Goal: Task Accomplishment & Management: Use online tool/utility

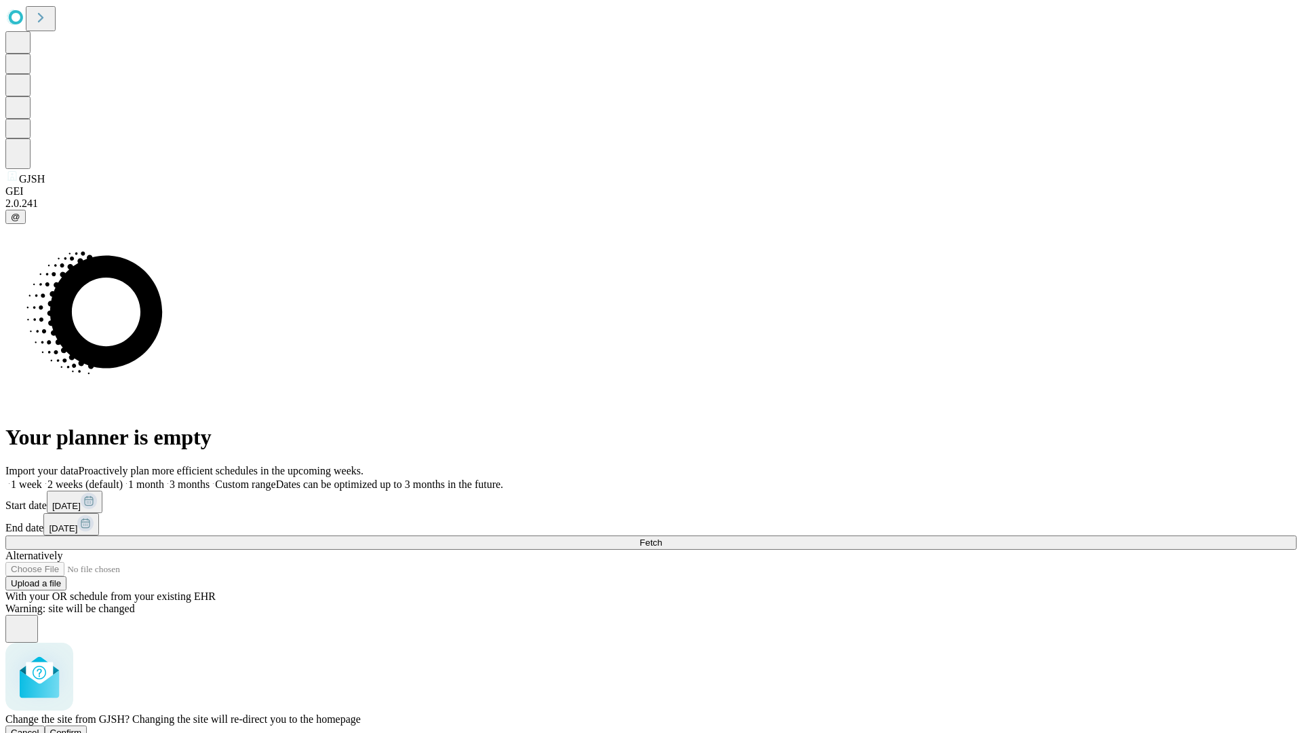
click at [82, 727] on span "Confirm" at bounding box center [66, 732] width 32 height 10
click at [42, 478] on label "1 week" at bounding box center [23, 484] width 37 height 12
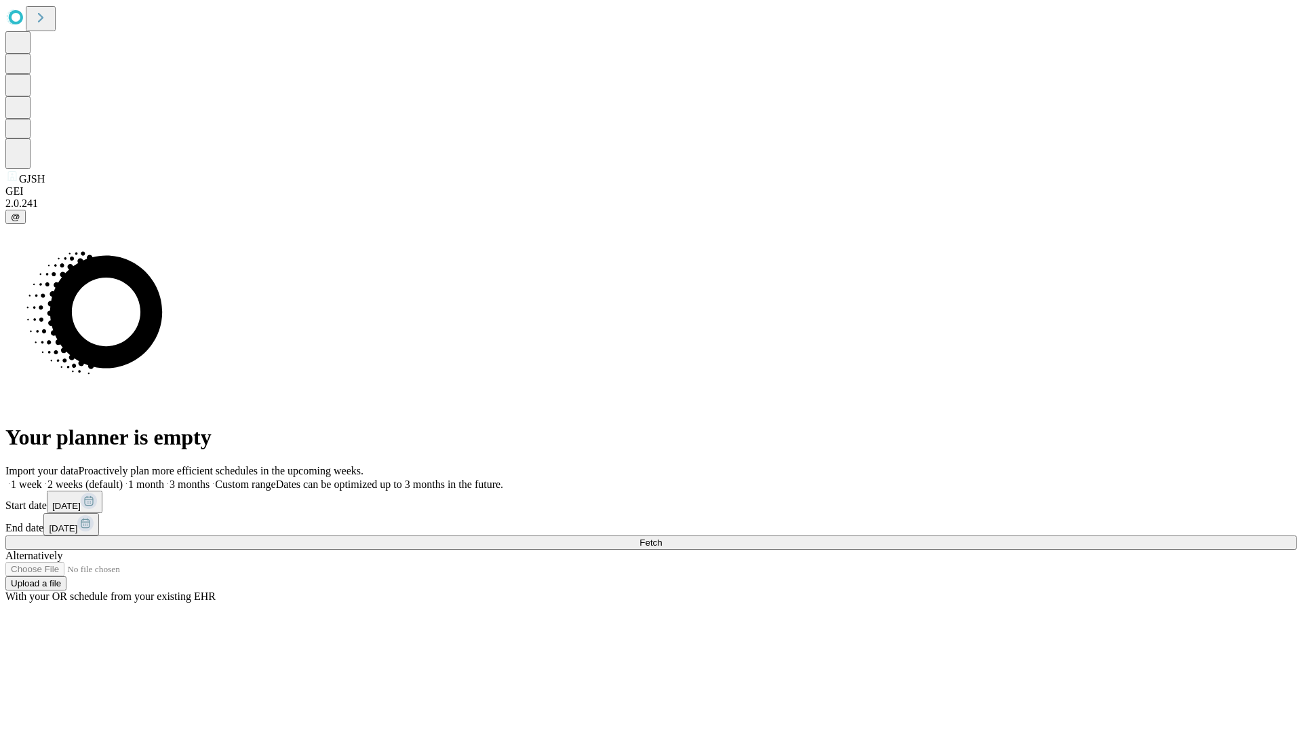
click at [662, 537] on span "Fetch" at bounding box center [651, 542] width 22 height 10
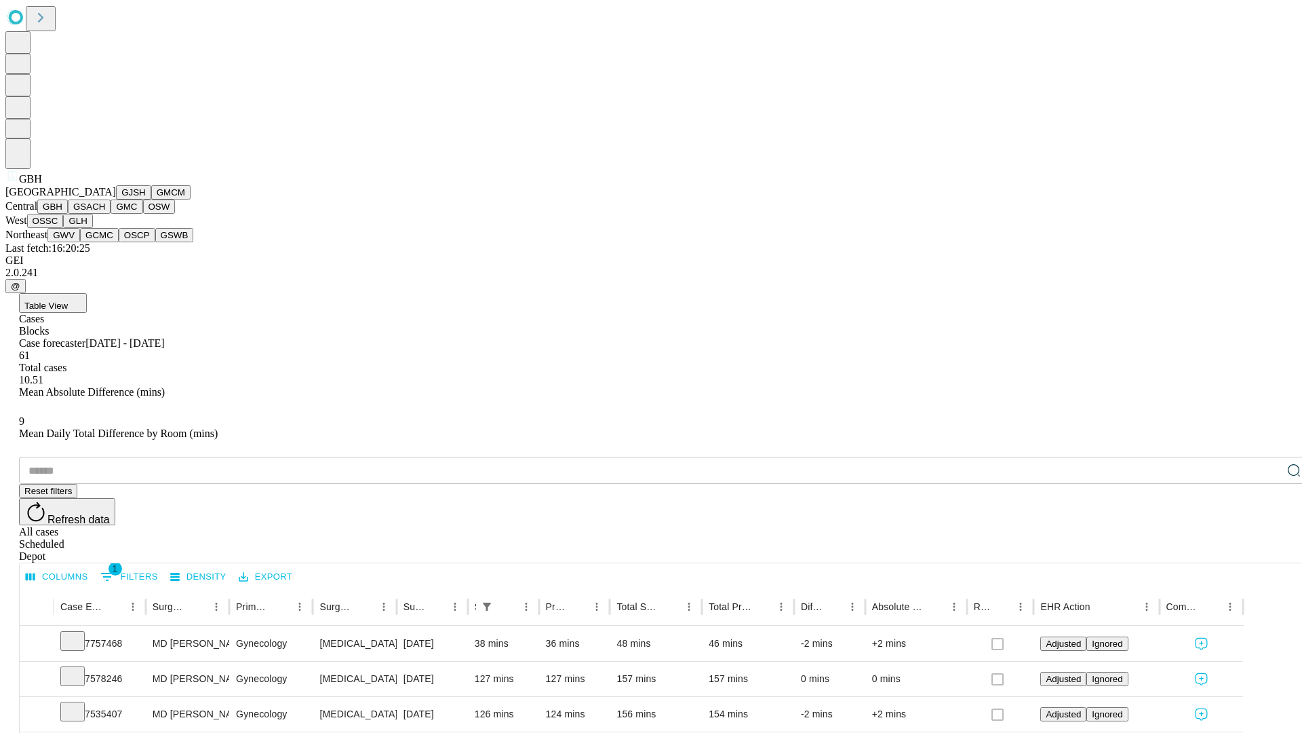
click at [105, 214] on button "GSACH" at bounding box center [89, 206] width 43 height 14
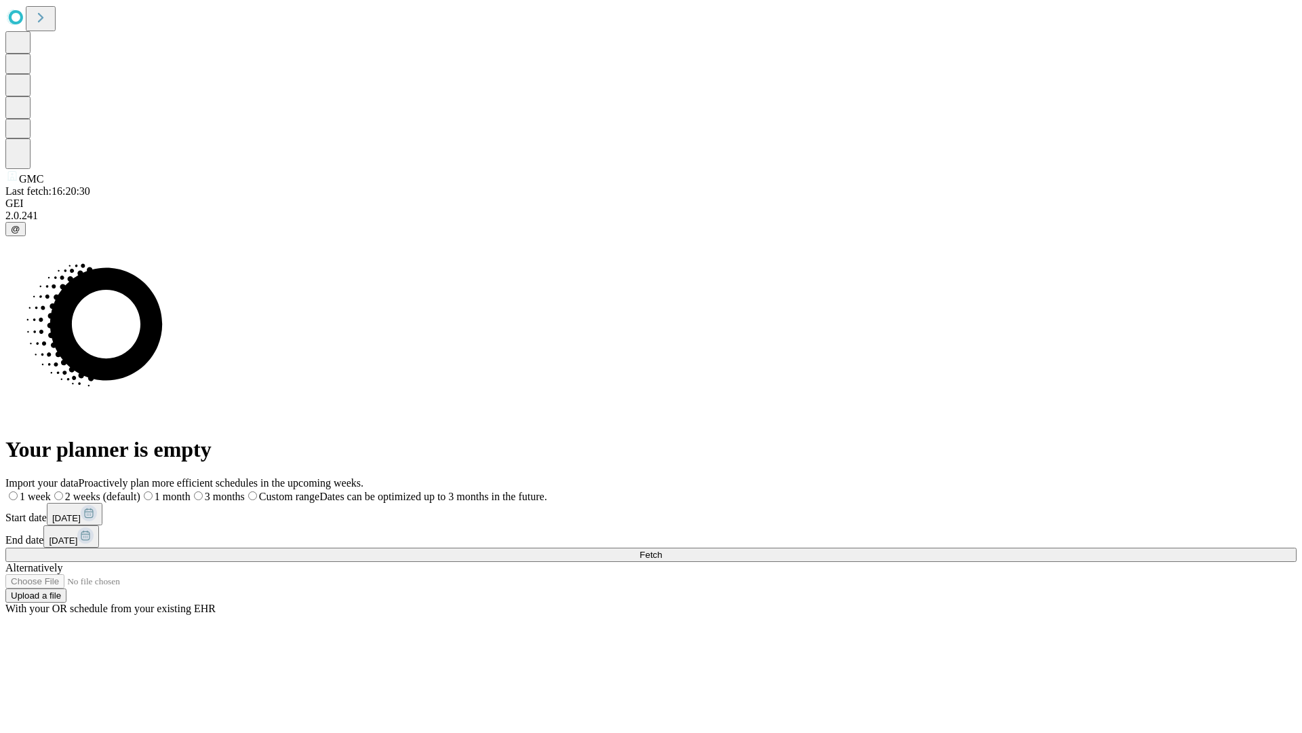
click at [51, 490] on label "1 week" at bounding box center [27, 496] width 45 height 12
click at [662, 549] on span "Fetch" at bounding box center [651, 554] width 22 height 10
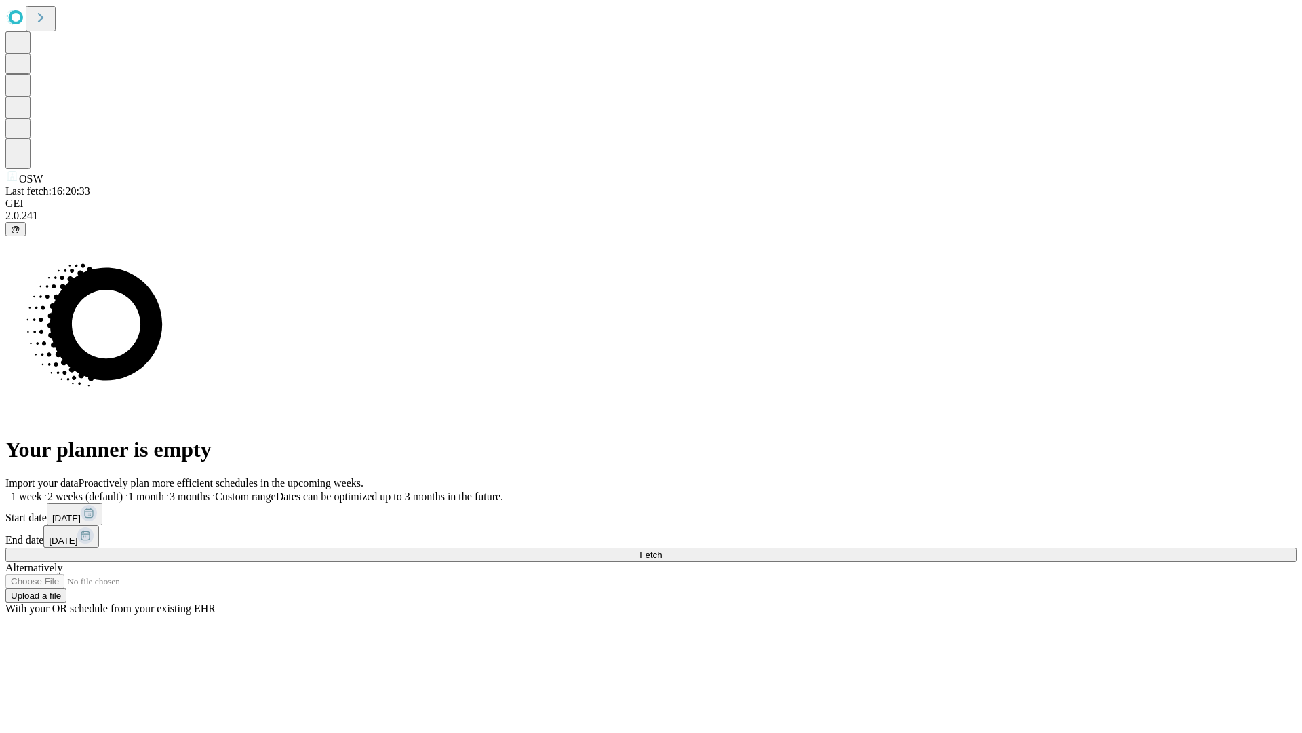
click at [42, 490] on label "1 week" at bounding box center [23, 496] width 37 height 12
click at [662, 549] on span "Fetch" at bounding box center [651, 554] width 22 height 10
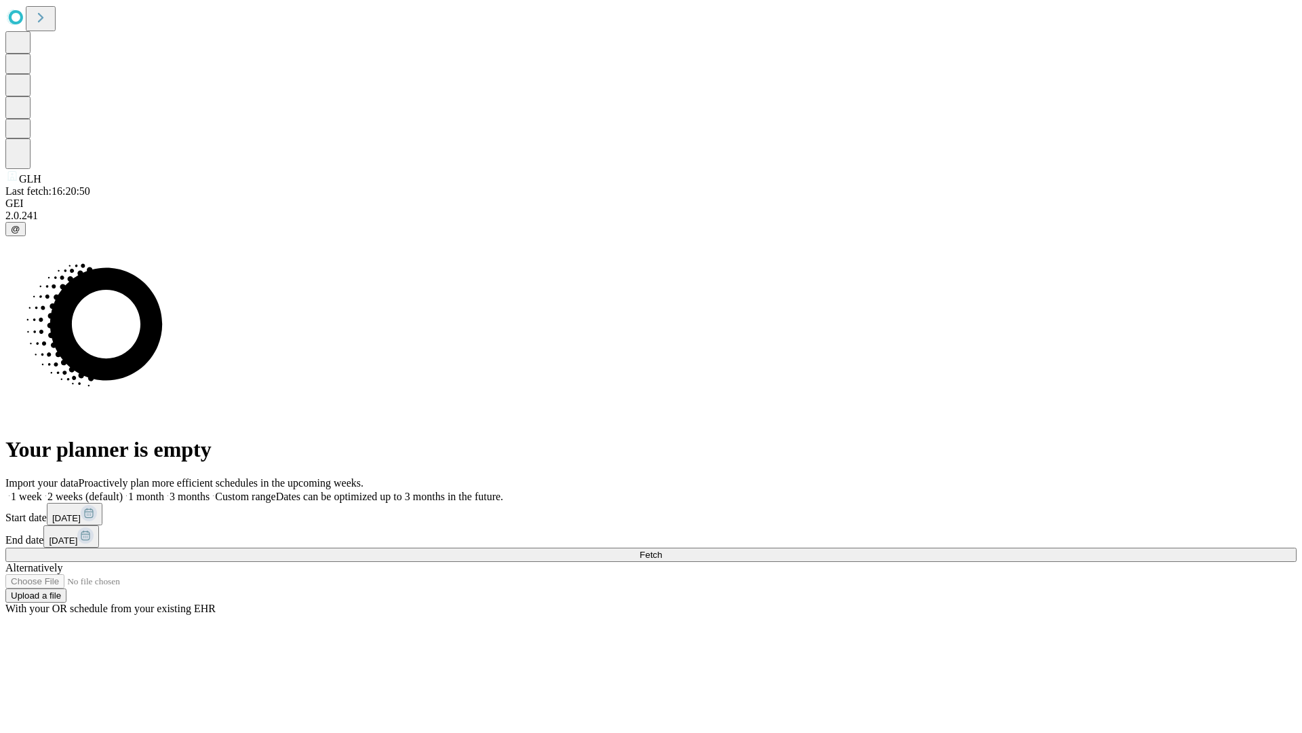
click at [42, 490] on label "1 week" at bounding box center [23, 496] width 37 height 12
click at [662, 549] on span "Fetch" at bounding box center [651, 554] width 22 height 10
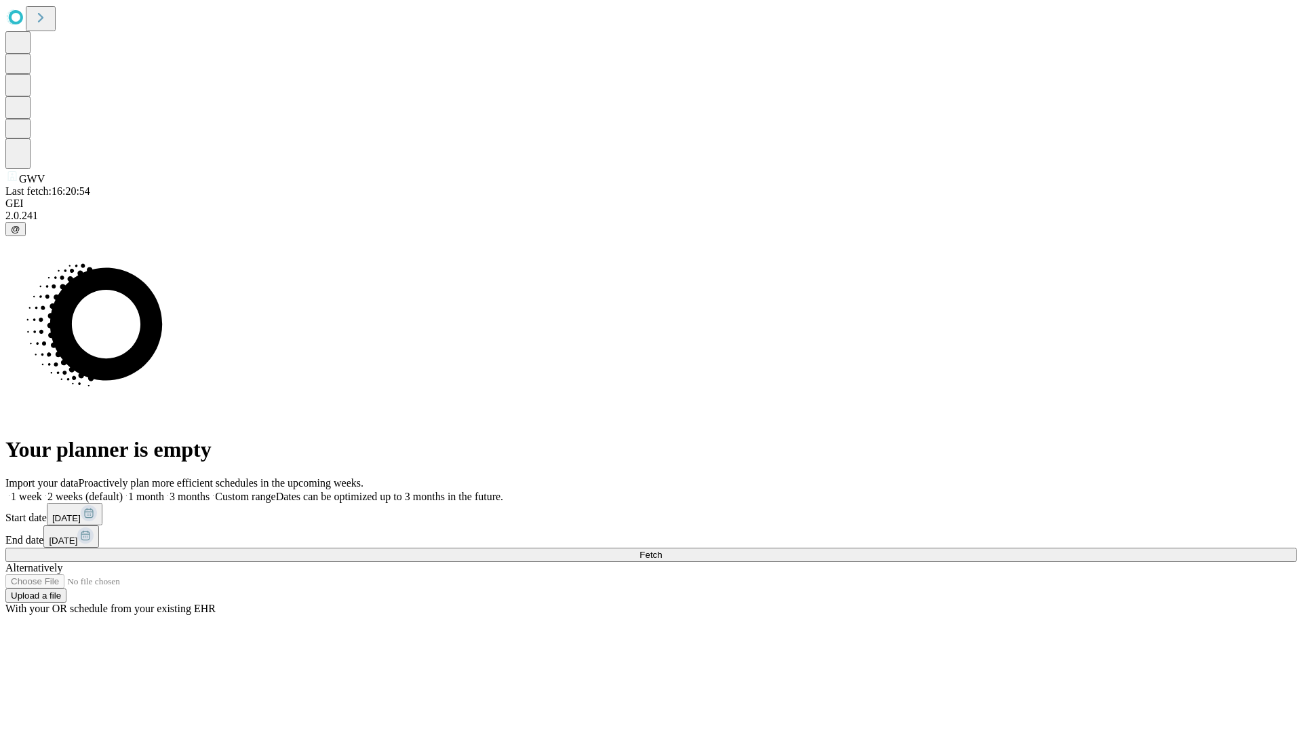
click at [42, 490] on label "1 week" at bounding box center [23, 496] width 37 height 12
click at [662, 549] on span "Fetch" at bounding box center [651, 554] width 22 height 10
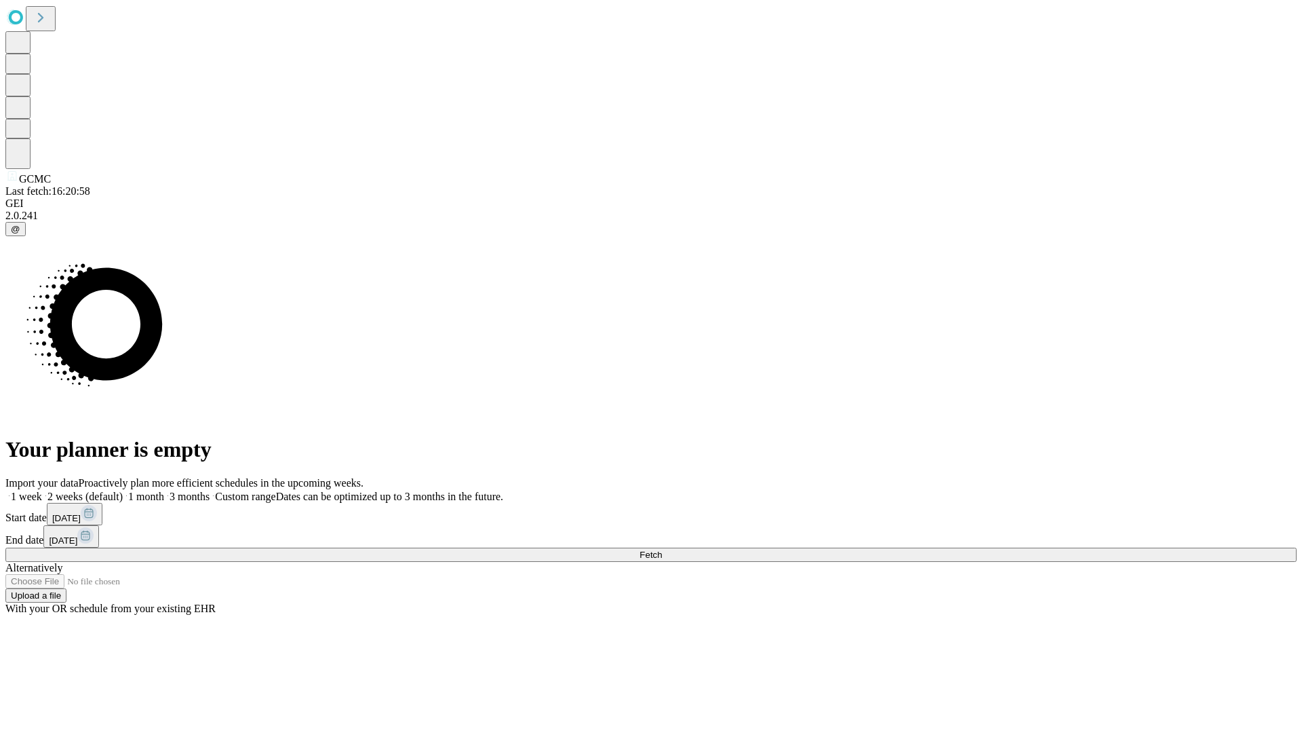
click at [42, 490] on label "1 week" at bounding box center [23, 496] width 37 height 12
click at [662, 549] on span "Fetch" at bounding box center [651, 554] width 22 height 10
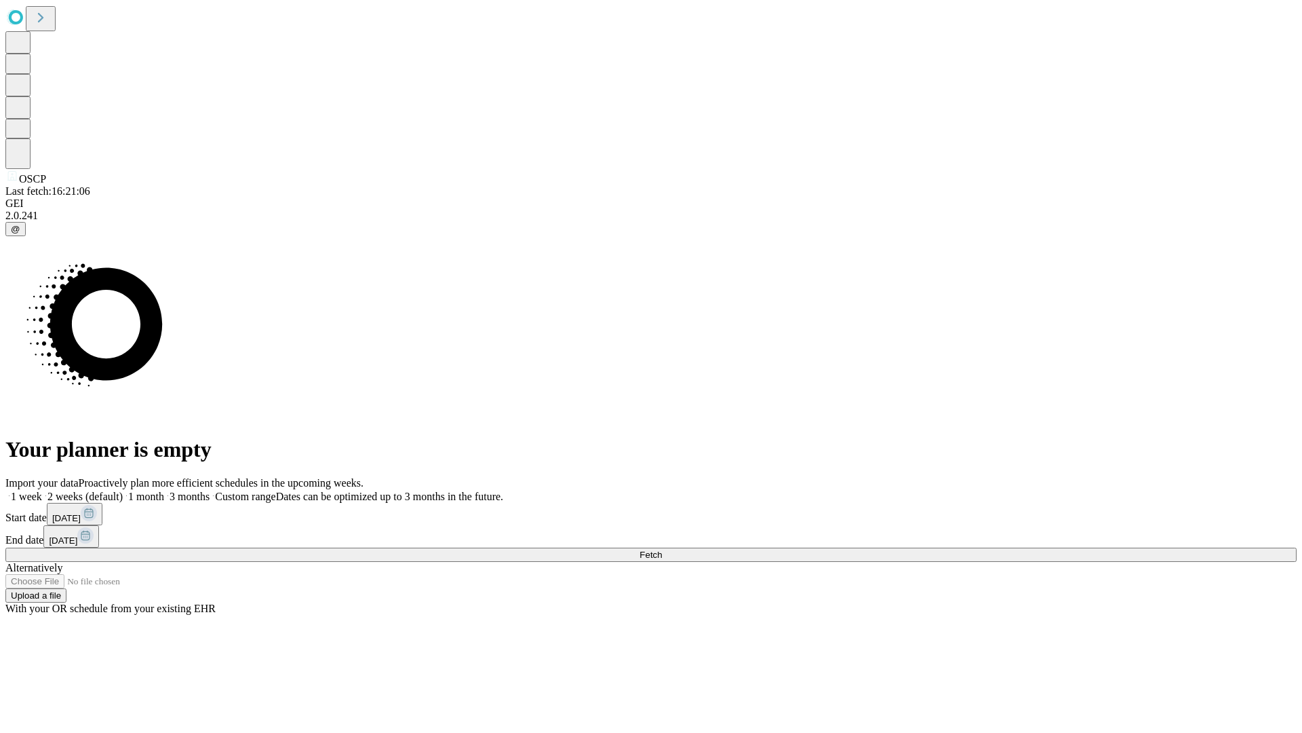
click at [42, 490] on label "1 week" at bounding box center [23, 496] width 37 height 12
click at [662, 549] on span "Fetch" at bounding box center [651, 554] width 22 height 10
